Goal: Transaction & Acquisition: Purchase product/service

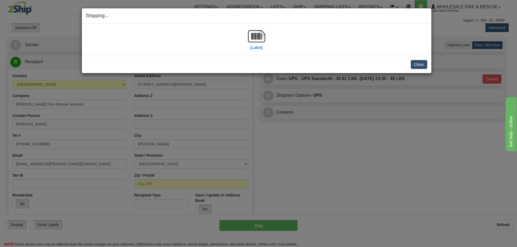
click at [426, 65] on button "Close" at bounding box center [418, 64] width 17 height 9
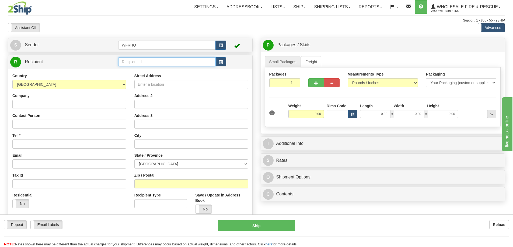
click at [169, 63] on input "text" at bounding box center [166, 61] width 97 height 9
type input "DRAK"
click at [222, 62] on span "button" at bounding box center [221, 62] width 4 height 3
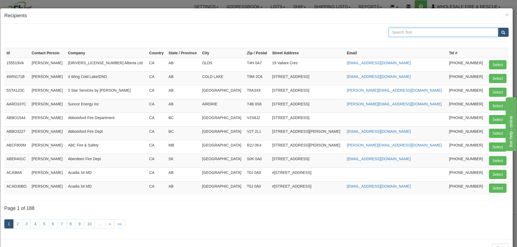
click at [428, 33] on input "text" at bounding box center [443, 32] width 110 height 9
type input "Drake"
click at [497, 28] on button "submit" at bounding box center [502, 32] width 11 height 9
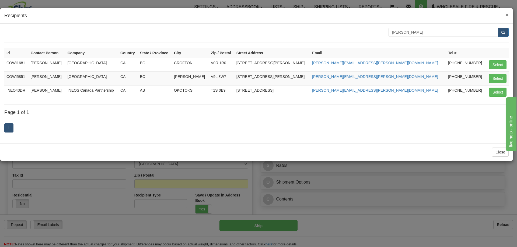
click at [505, 16] on span "×" at bounding box center [506, 15] width 3 height 6
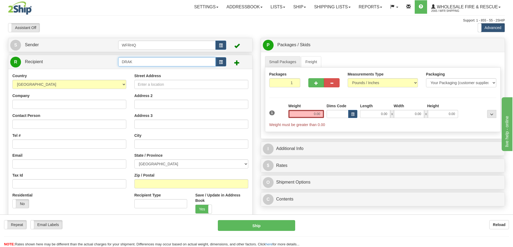
drag, startPoint x: 148, startPoint y: 63, endPoint x: -52, endPoint y: 68, distance: 200.5
click at [0, 68] on html "Training Course Close Toggle navigation Settings Shipping Preferences New Sende…" at bounding box center [256, 123] width 513 height 247
type input "DRAKHWY20"
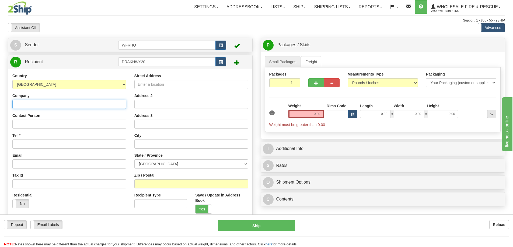
click at [31, 105] on input "Company" at bounding box center [69, 104] width 114 height 9
type input "Drake Fire Dept Village of"
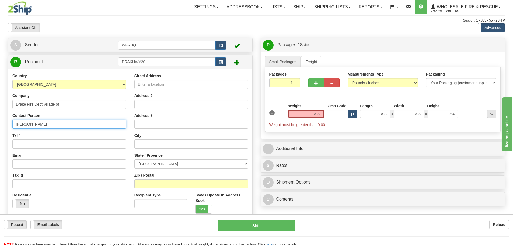
type input "Al Bergen"
type input "306-365-7330"
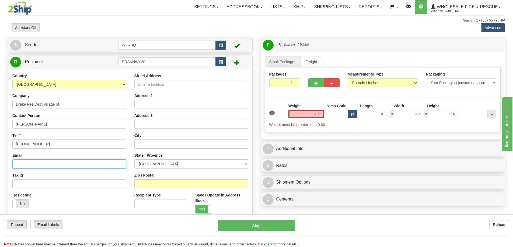
click at [49, 161] on input "Email" at bounding box center [69, 164] width 114 height 9
paste input "albergen@sasktel.net"
type input "albergen@sasktel.net"
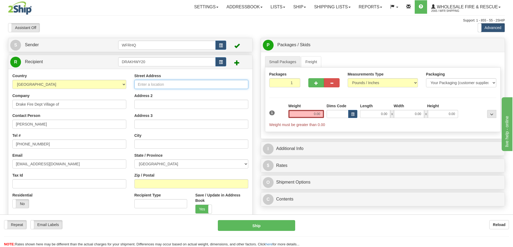
click at [169, 83] on input "Street Address" at bounding box center [191, 84] width 114 height 9
click at [159, 84] on input "Street Address" at bounding box center [191, 84] width 114 height 9
paste input "East side of Hwy 20. 1/4 Km S of Drake @ Cdn & USA Flag"
drag, startPoint x: 241, startPoint y: 85, endPoint x: 204, endPoint y: 84, distance: 36.9
click at [204, 84] on input "East side of Hwy 20. 1/4 Km S of Drake @ Cdn & USA Flag" at bounding box center [191, 84] width 114 height 9
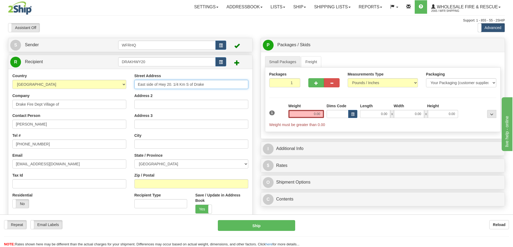
type input "East side of Hwy 20. 1/4 Km S of Drake"
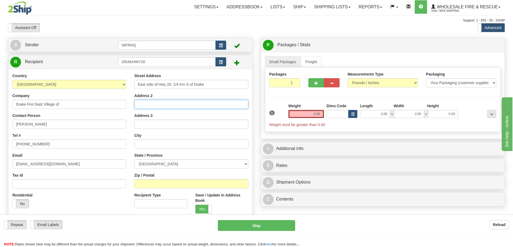
click at [147, 106] on input "Address 2" at bounding box center [191, 104] width 114 height 9
paste input "@ Cdn & USA Flag"
click at [140, 106] on input "@ Cdn & USA Flag" at bounding box center [191, 104] width 114 height 9
type input "@ Cdn & USA Flag"
click at [149, 182] on input "Zip / Postal" at bounding box center [191, 183] width 114 height 9
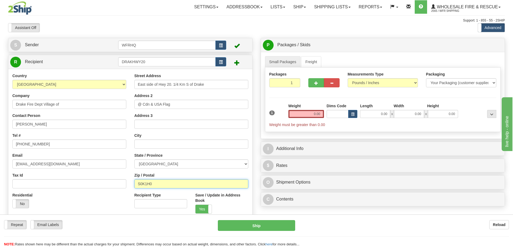
type input "S0K1H0"
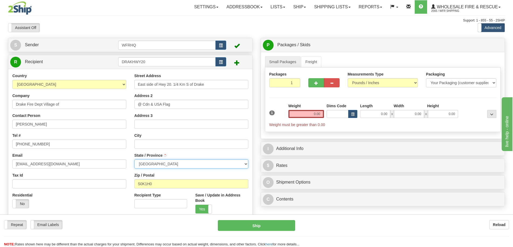
type input "DRAKE"
select select "SK"
click at [314, 111] on input "0.00" at bounding box center [306, 114] width 36 height 8
click at [305, 115] on input "text" at bounding box center [306, 114] width 36 height 8
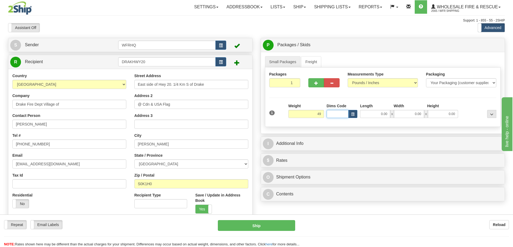
type input "49.00"
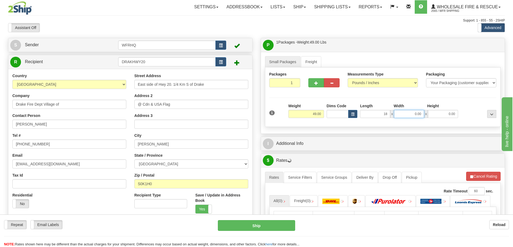
type input "18.00"
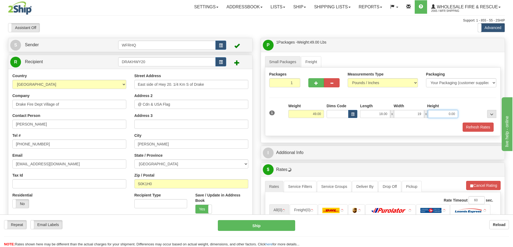
type input "19.00"
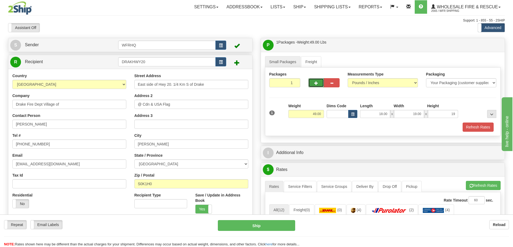
type input "19.00"
click at [315, 82] on span "button" at bounding box center [316, 83] width 4 height 3
radio input "true"
type input "2"
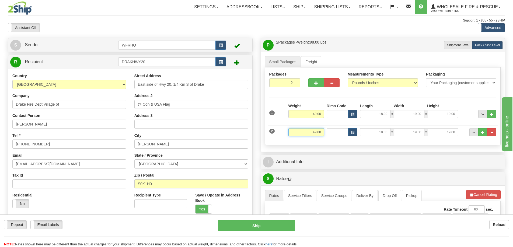
drag, startPoint x: 308, startPoint y: 135, endPoint x: 372, endPoint y: 132, distance: 63.8
click at [372, 132] on div "2 Weight 49.00 Dims Code Length Width Height" at bounding box center [383, 132] width 230 height 18
type input "34.00"
type input "18.00"
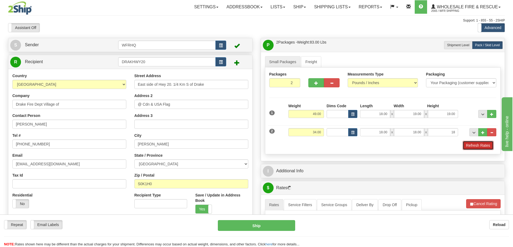
type input "18.00"
click at [472, 148] on button "Refresh Rates" at bounding box center [477, 145] width 31 height 9
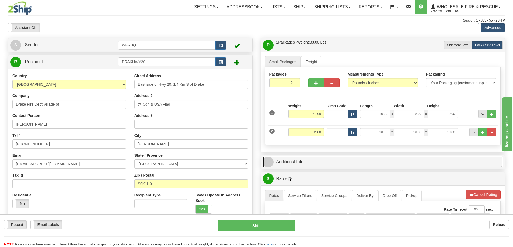
click at [352, 164] on link "I Additional Info" at bounding box center [383, 162] width 240 height 11
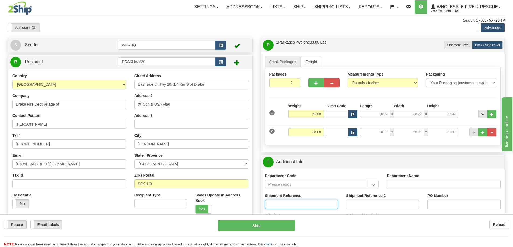
click at [291, 206] on input "Shipment Reference" at bounding box center [301, 204] width 73 height 9
type input "S46613-30778, S44498-30320"
type input "2508074, Frontier 2 pc Coverall Sizing kit - Loaner"
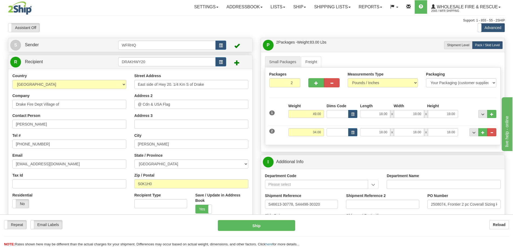
click at [352, 176] on div "Department Code" at bounding box center [322, 181] width 114 height 16
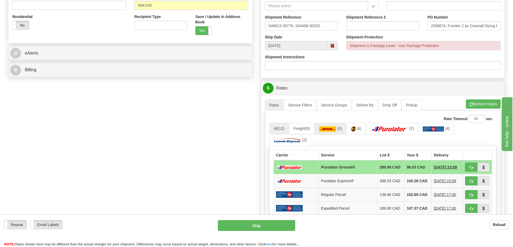
scroll to position [188, 0]
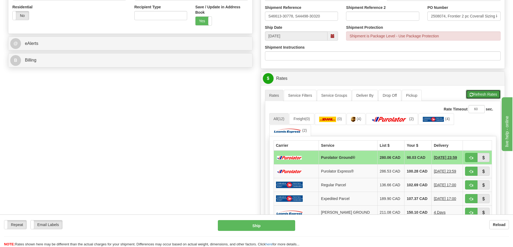
click at [472, 96] on button "Refresh Rates" at bounding box center [482, 94] width 35 height 9
click at [472, 160] on span "button" at bounding box center [471, 157] width 4 height 3
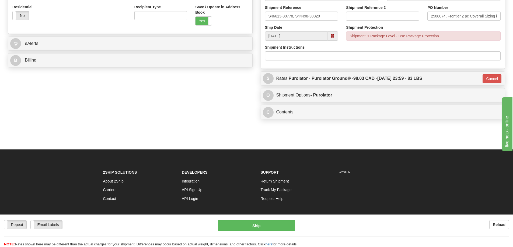
type input "260"
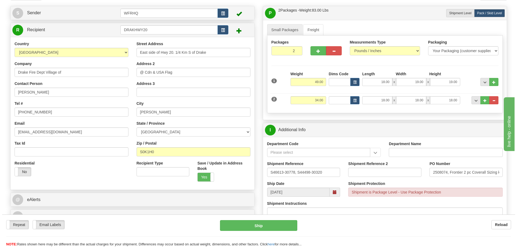
scroll to position [0, 0]
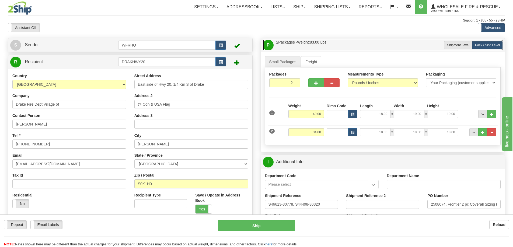
click at [351, 46] on link "P Packages / Skids 2 Packages - Weight: 83.00 Lbs 1 Skids - Weight: 0.00 Lbs" at bounding box center [383, 45] width 240 height 11
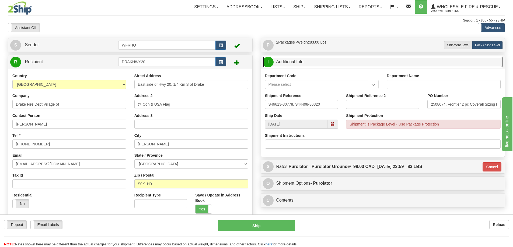
click at [327, 61] on link "I Additional Info" at bounding box center [383, 61] width 240 height 11
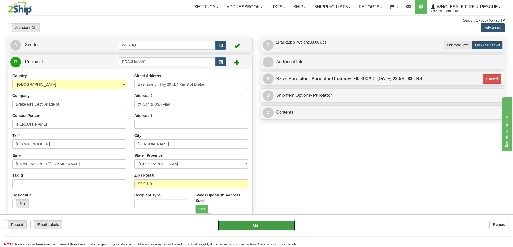
click at [267, 228] on button "Ship" at bounding box center [256, 225] width 77 height 11
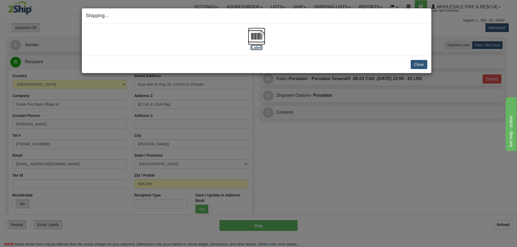
click at [258, 38] on img at bounding box center [256, 36] width 17 height 17
click at [416, 63] on button "Close" at bounding box center [418, 64] width 17 height 9
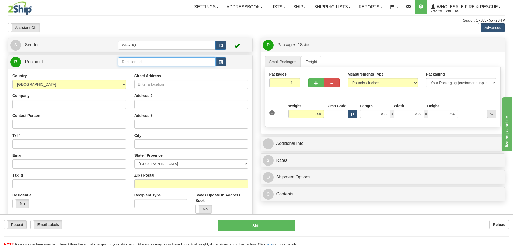
click at [168, 62] on input "text" at bounding box center [166, 61] width 97 height 9
type input "3"
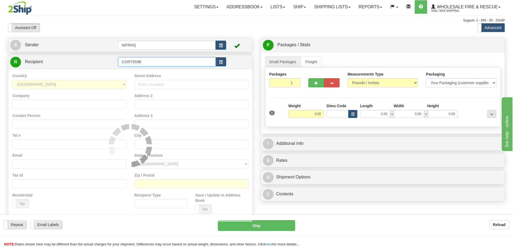
type input "CORT959B"
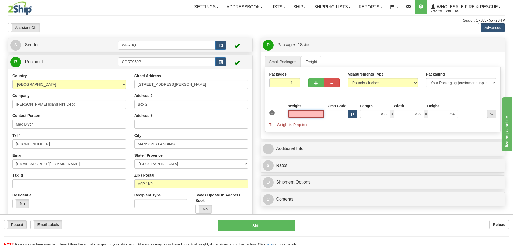
click at [316, 116] on input "text" at bounding box center [306, 114] width 36 height 8
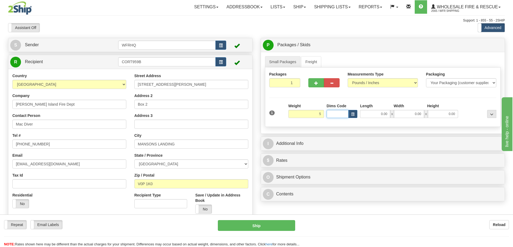
type input "5.00"
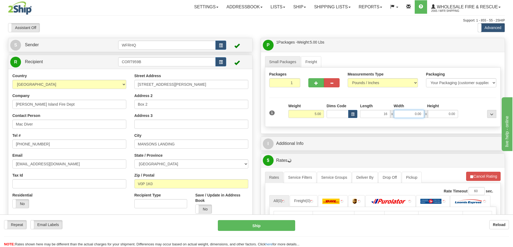
type input "16.00"
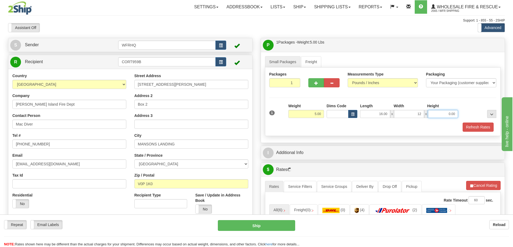
type input "12.00"
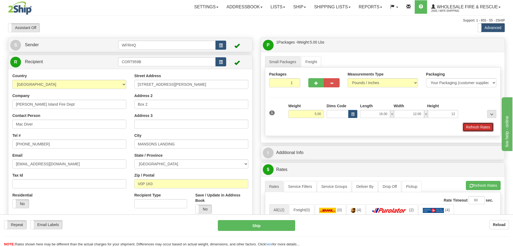
type input "12.00"
click at [472, 128] on button "Refresh Rates" at bounding box center [477, 127] width 31 height 9
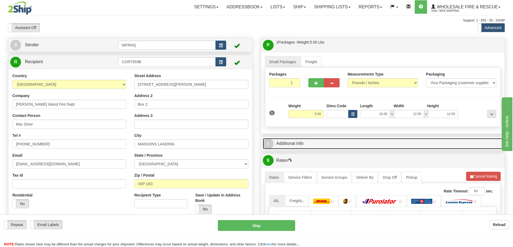
click at [344, 143] on link "I Additional Info" at bounding box center [383, 143] width 240 height 11
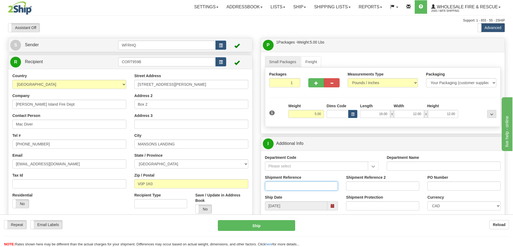
click at [288, 187] on input "Shipment Reference" at bounding box center [301, 186] width 73 height 9
type input "S46603-30787"
click at [461, 187] on input "PO Number" at bounding box center [463, 186] width 73 height 9
type input "Equipment/Tools"
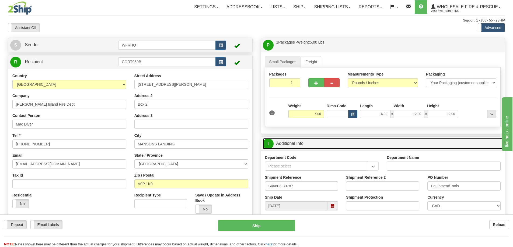
click at [319, 144] on link "I Additional Info" at bounding box center [383, 143] width 240 height 11
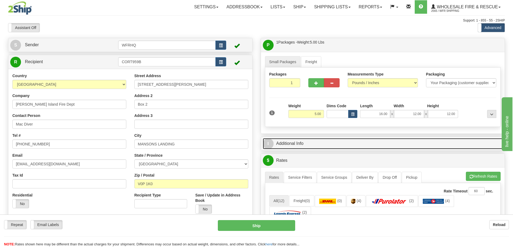
scroll to position [54, 0]
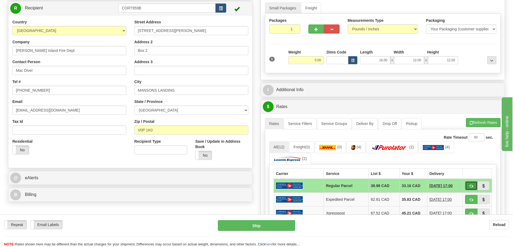
click at [468, 184] on button "button" at bounding box center [471, 185] width 12 height 9
type input "DOM.RP"
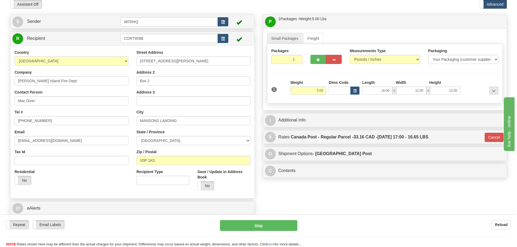
scroll to position [0, 0]
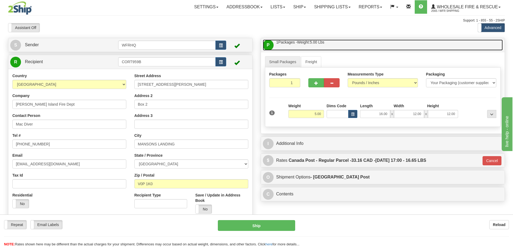
click at [343, 49] on link "P Packages / Skids 1 Packages - Weight: 5.00 Lbs 1 Skids - Weight: NaN Lbs" at bounding box center [383, 45] width 240 height 11
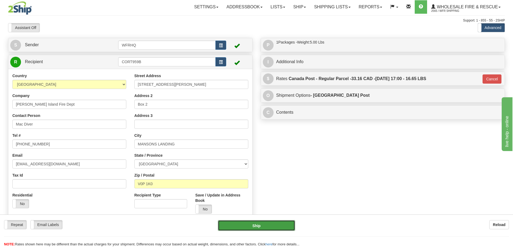
click at [264, 225] on button "Ship" at bounding box center [256, 225] width 77 height 11
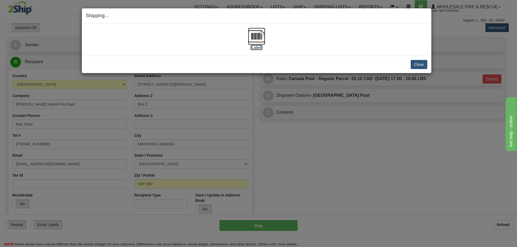
click at [254, 42] on img at bounding box center [256, 36] width 17 height 17
click at [422, 65] on button "Close" at bounding box center [418, 64] width 17 height 9
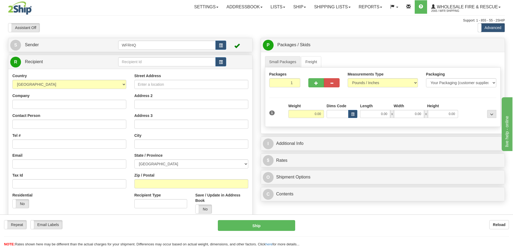
click at [154, 64] on div "Toggle navigation Settings Shipping Preferences Fields Preferences New" at bounding box center [256, 143] width 513 height 286
click at [154, 64] on input "text" at bounding box center [166, 61] width 97 height 9
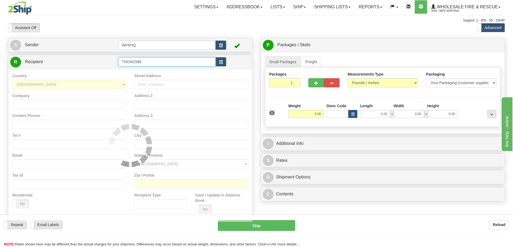
type input "THOM1588"
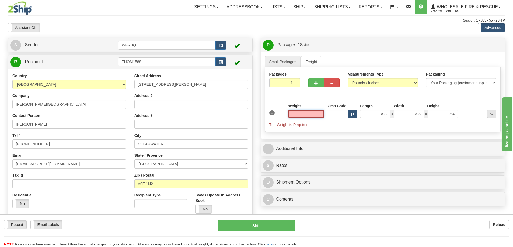
click at [310, 112] on input "text" at bounding box center [306, 114] width 36 height 8
type input "3.00"
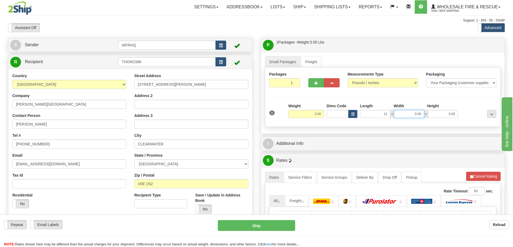
type input "12.00"
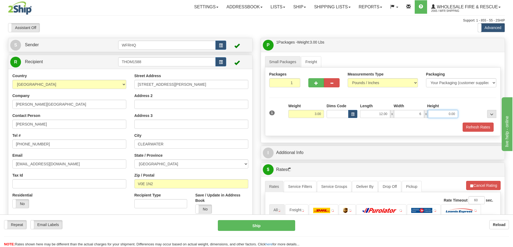
type input "6.00"
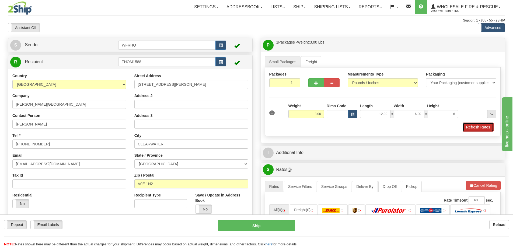
type input "6.00"
drag, startPoint x: 477, startPoint y: 126, endPoint x: 471, endPoint y: 128, distance: 6.1
click at [477, 126] on button "Refresh Rates" at bounding box center [477, 127] width 31 height 9
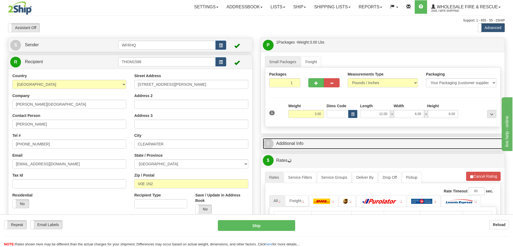
click at [308, 139] on link "I Additional Info" at bounding box center [383, 143] width 240 height 11
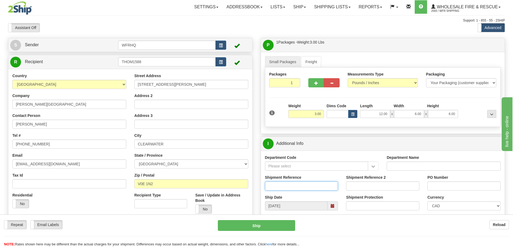
click at [298, 183] on input "Shipment Reference" at bounding box center [301, 186] width 73 height 9
type input "S46538-30728"
type input "Phil Weber"
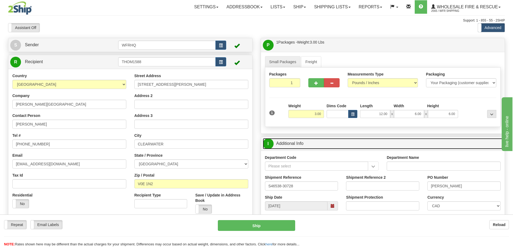
click at [358, 147] on link "I Additional Info" at bounding box center [383, 143] width 240 height 11
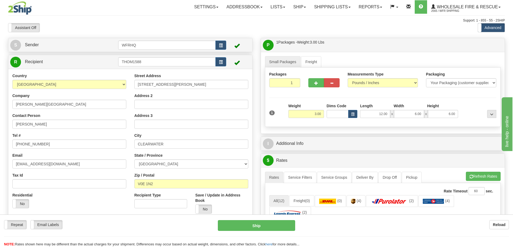
click at [366, 53] on div "Small Packages Freight Packages 1 1 Measurements Type" at bounding box center [383, 93] width 244 height 82
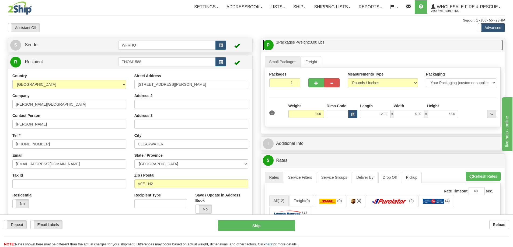
click at [368, 43] on link "P Packages / Skids 1 Packages - Weight: 3.00 Lbs 1 Skids - Weight: NaN Lbs" at bounding box center [383, 45] width 240 height 11
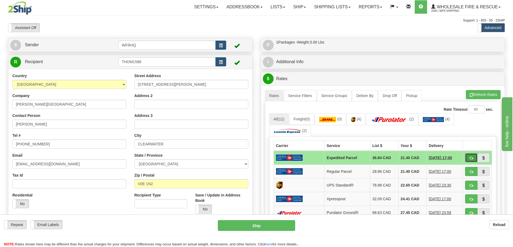
drag, startPoint x: 472, startPoint y: 158, endPoint x: 456, endPoint y: 160, distance: 16.0
click at [472, 158] on span "button" at bounding box center [471, 158] width 4 height 3
type input "DOM.EP"
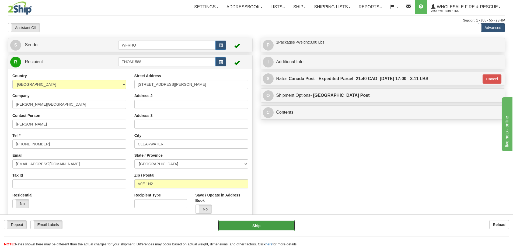
click at [266, 228] on button "Ship" at bounding box center [256, 225] width 77 height 11
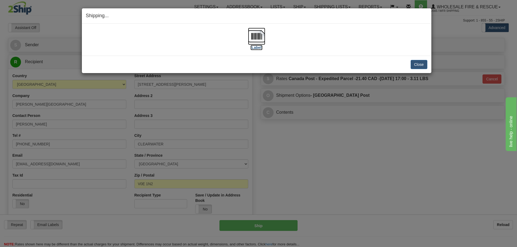
click at [261, 36] on img at bounding box center [256, 36] width 17 height 17
click at [412, 67] on button "Close" at bounding box center [418, 64] width 17 height 9
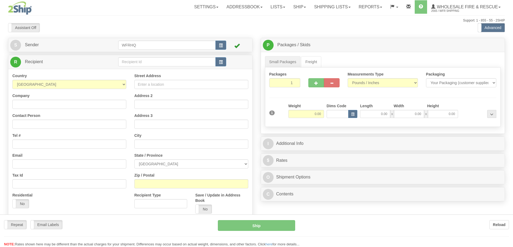
click at [148, 63] on div at bounding box center [256, 123] width 513 height 247
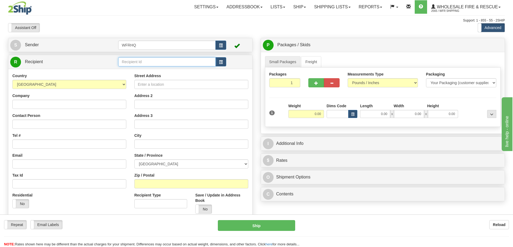
click at [148, 62] on input "text" at bounding box center [166, 61] width 97 height 9
type input "BAMF"
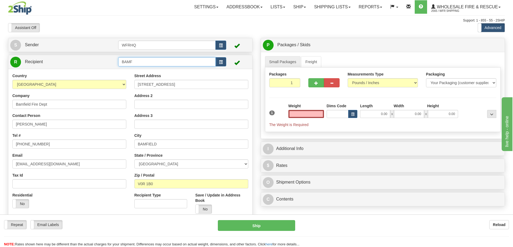
type input "0.00"
click at [165, 63] on input "BAMF" at bounding box center [166, 61] width 97 height 9
type input "BAMF5425"
click at [192, 72] on div "Country AFGHANISTAN ALAND ISLANDS ALBANIA ALGERIA AMERICAN SAMOA ANDORRA ANGOLA…" at bounding box center [130, 145] width 244 height 153
click at [310, 115] on input "0.00" at bounding box center [306, 114] width 36 height 8
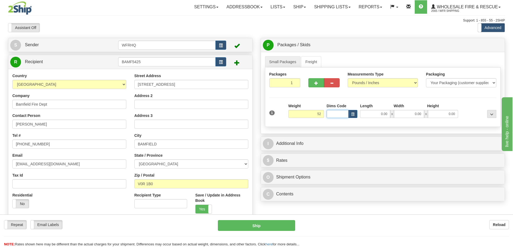
type input "52.00"
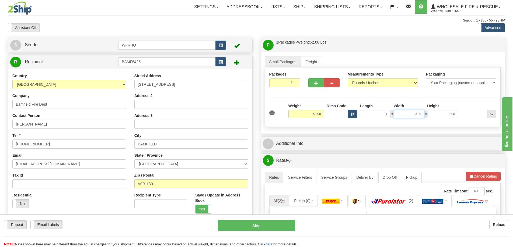
type input "34.00"
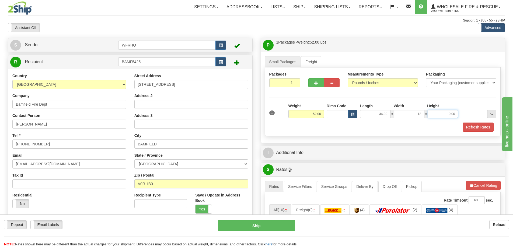
type input "12.00"
type input "7.00"
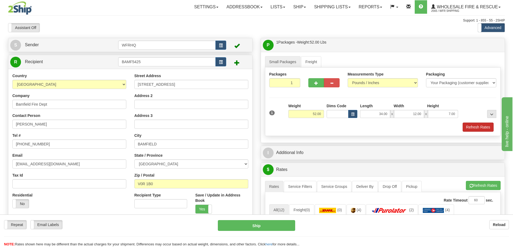
click at [479, 132] on div "Packages 1 1 Measurements Type" at bounding box center [383, 102] width 236 height 69
click at [478, 128] on button "Refresh Rates" at bounding box center [477, 127] width 31 height 9
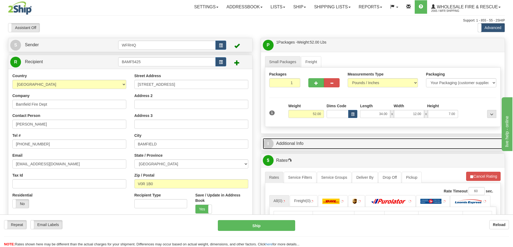
click at [377, 145] on link "I Additional Info" at bounding box center [383, 143] width 240 height 11
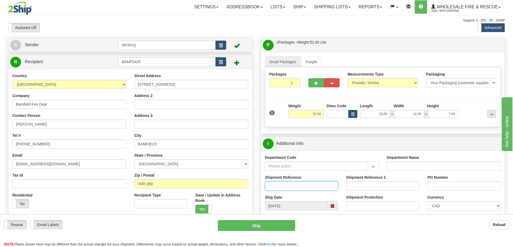
click at [293, 189] on input "Shipment Reference" at bounding box center [301, 186] width 73 height 9
type input "S46528-30753"
type input "Phil Lavoi"
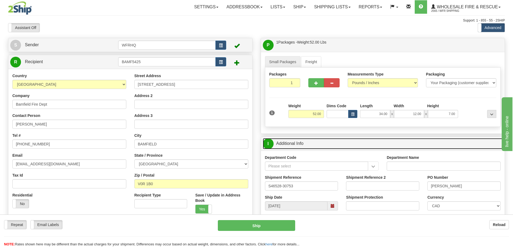
click at [344, 146] on link "I Additional Info" at bounding box center [383, 143] width 240 height 11
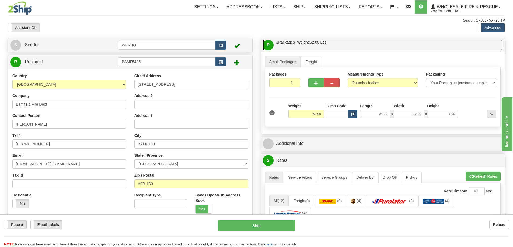
click at [361, 43] on link "P Packages / Skids 1 Packages - Weight: 52.00 Lbs 1 Skids - Weight: NaN Lbs" at bounding box center [383, 45] width 240 height 11
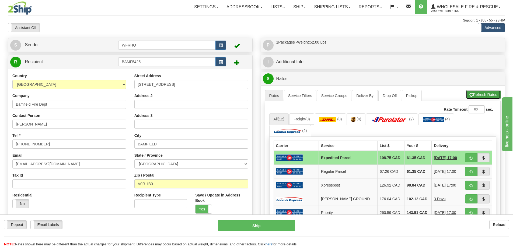
click at [475, 95] on button "Refresh Rates" at bounding box center [482, 94] width 35 height 9
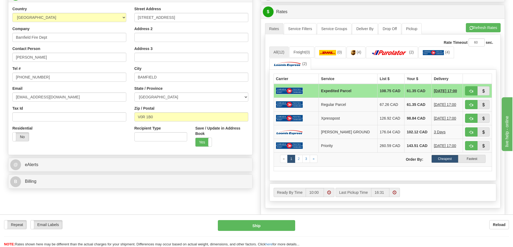
scroll to position [54, 0]
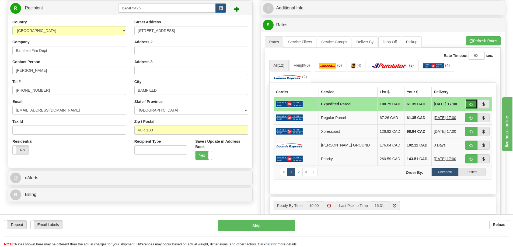
click at [470, 104] on span "button" at bounding box center [471, 104] width 4 height 3
type input "DOM.EP"
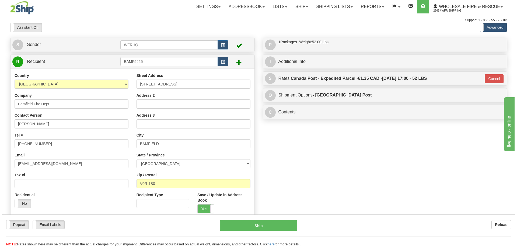
scroll to position [0, 0]
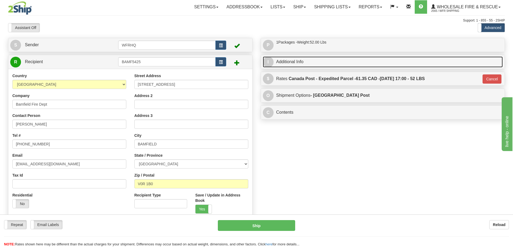
click at [325, 64] on link "I Additional Info" at bounding box center [383, 61] width 240 height 11
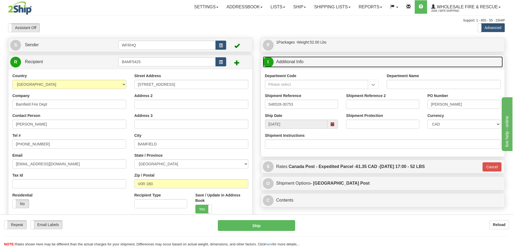
click at [325, 64] on link "I Additional Info" at bounding box center [383, 61] width 240 height 11
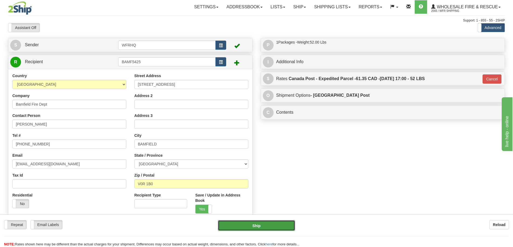
click at [265, 225] on button "Ship" at bounding box center [256, 225] width 77 height 11
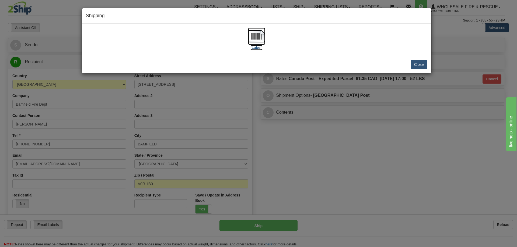
click at [257, 39] on img at bounding box center [256, 36] width 17 height 17
click at [423, 66] on button "Close" at bounding box center [418, 64] width 17 height 9
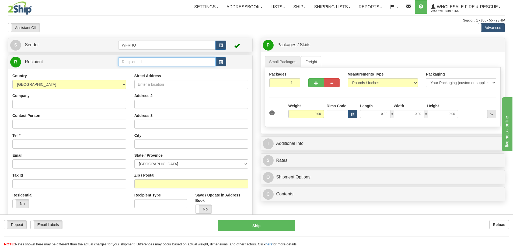
click at [164, 62] on input "text" at bounding box center [166, 61] width 97 height 9
click at [146, 61] on input "text" at bounding box center [166, 61] width 97 height 9
